Goal: Find specific page/section: Find specific page/section

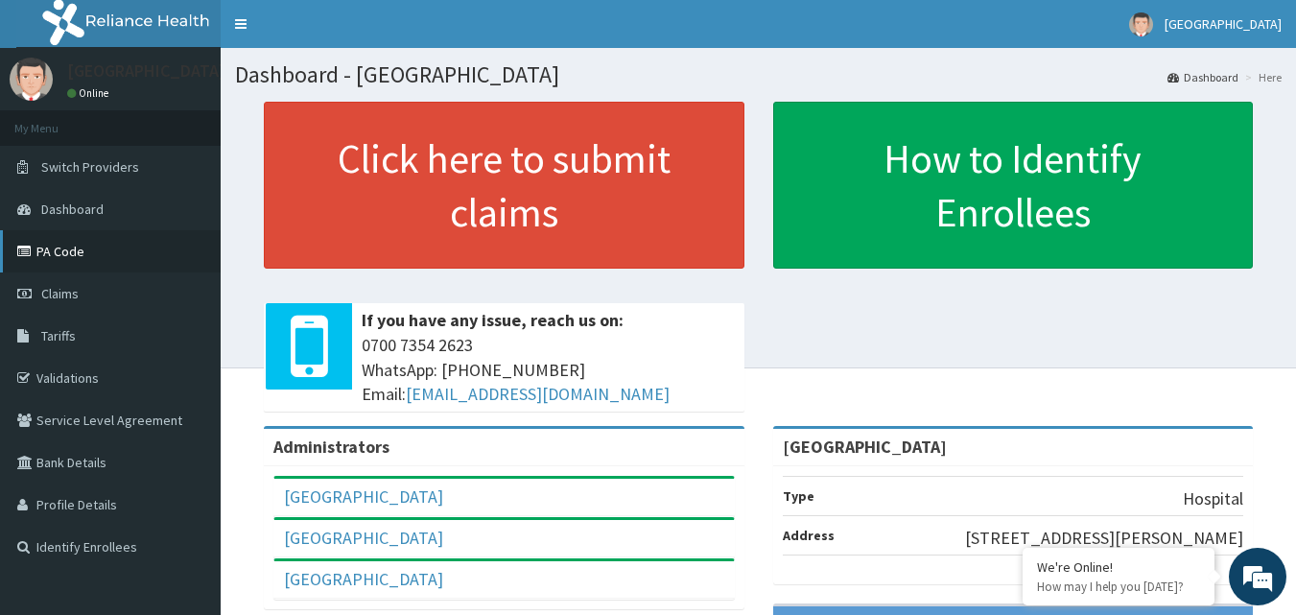
click at [69, 247] on link "PA Code" at bounding box center [110, 251] width 221 height 42
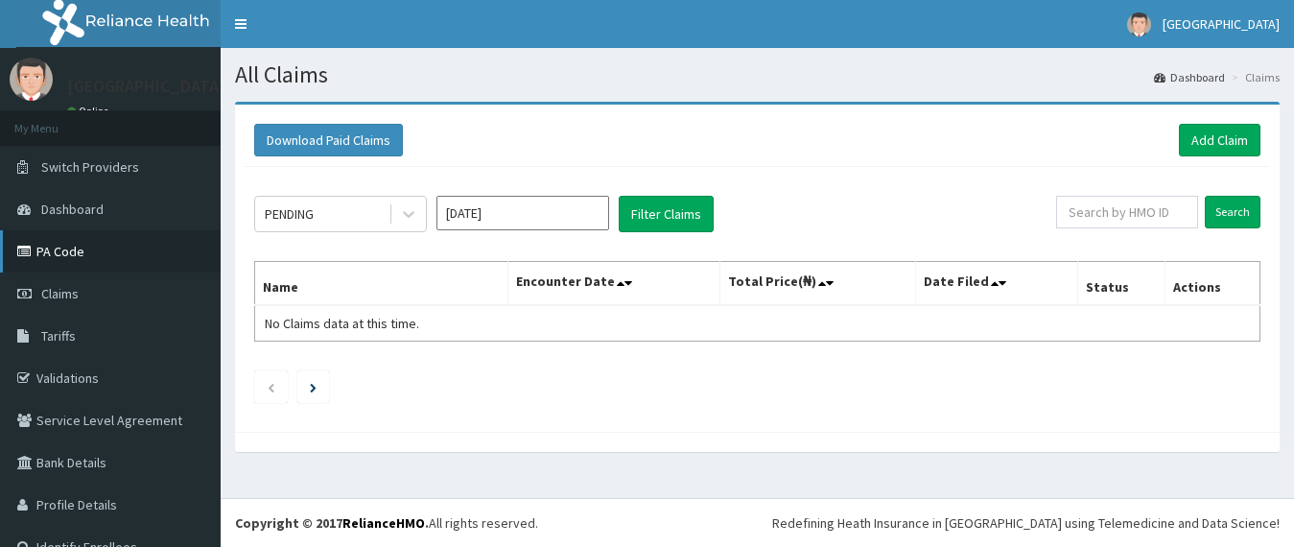
click at [88, 249] on link "PA Code" at bounding box center [110, 251] width 221 height 42
